Goal: Navigation & Orientation: Find specific page/section

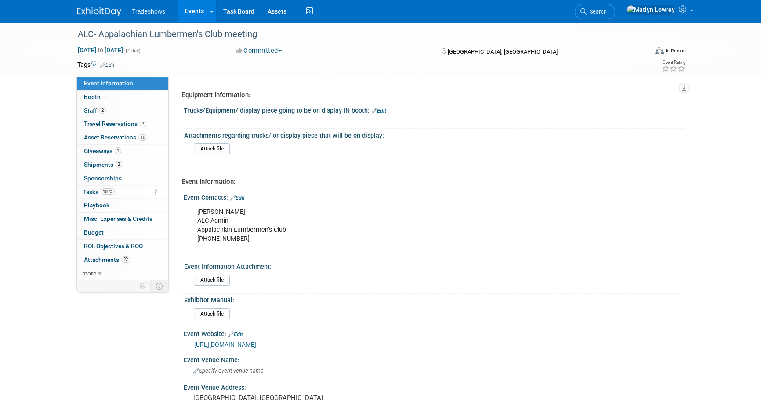
click at [189, 13] on link "Events" at bounding box center [194, 11] width 32 height 22
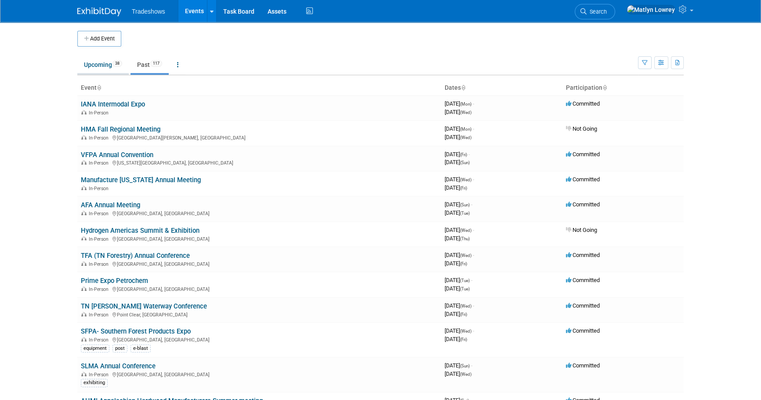
click at [108, 69] on link "Upcoming 38" at bounding box center [102, 64] width 51 height 17
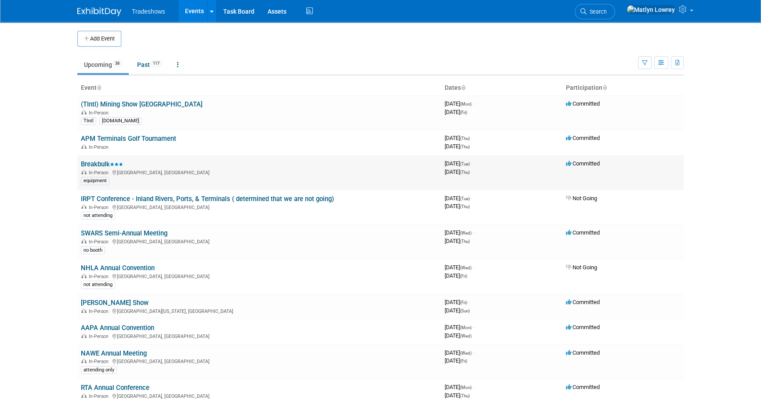
click at [92, 162] on link "Breakbulk" at bounding box center [102, 164] width 42 height 8
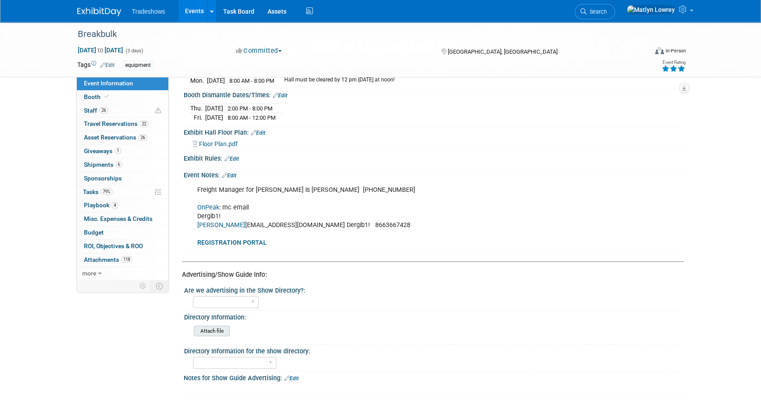
scroll to position [479, 0]
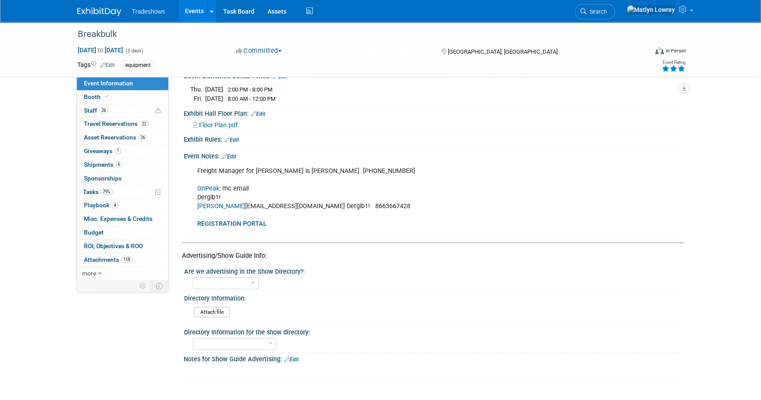
click at [240, 220] on b "REGISTRATION PORTAL" at bounding box center [231, 223] width 69 height 7
click at [117, 114] on link "26 Staff 26" at bounding box center [122, 110] width 91 height 13
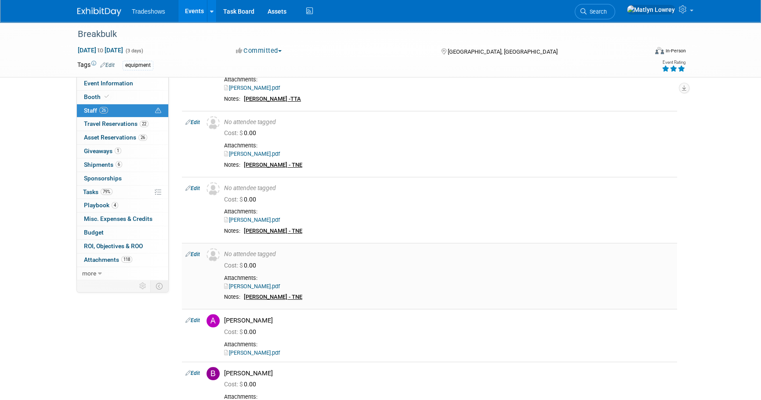
scroll to position [120, 0]
